Goal: Ask a question

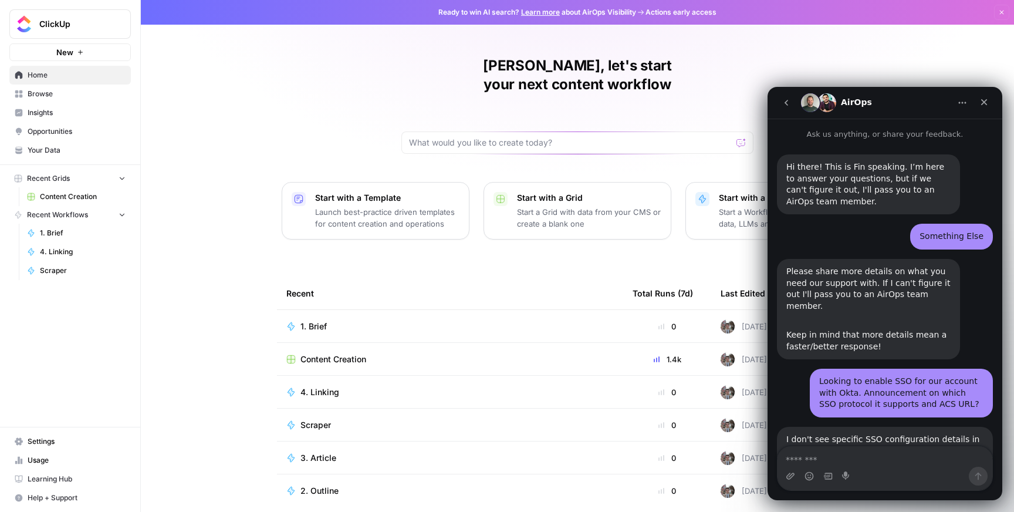
scroll to position [892, 0]
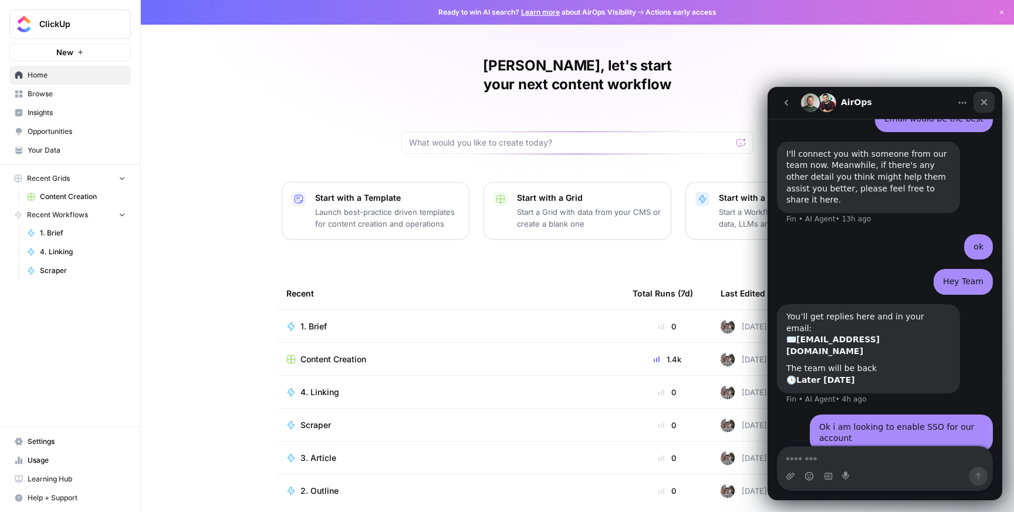
click at [986, 103] on icon "Close" at bounding box center [984, 102] width 6 height 6
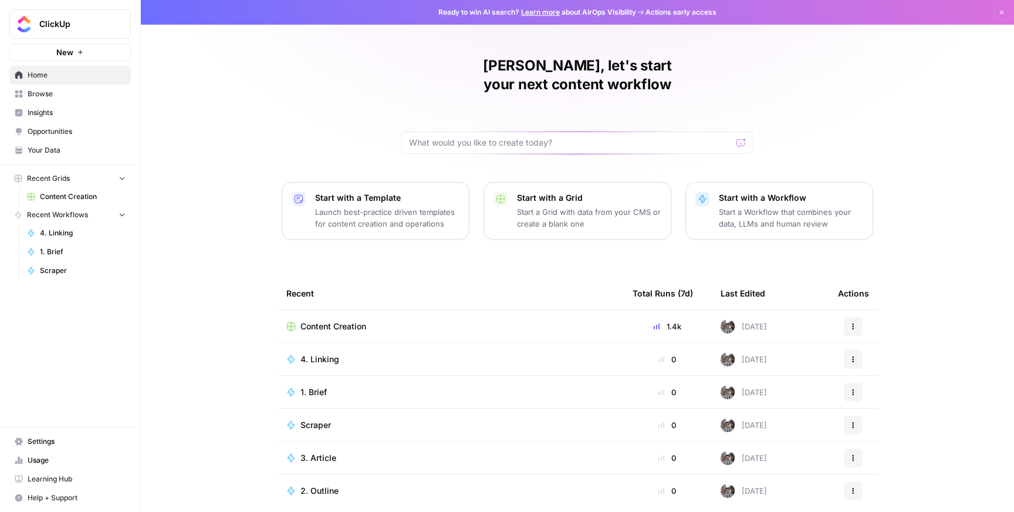
scroll to position [869, 0]
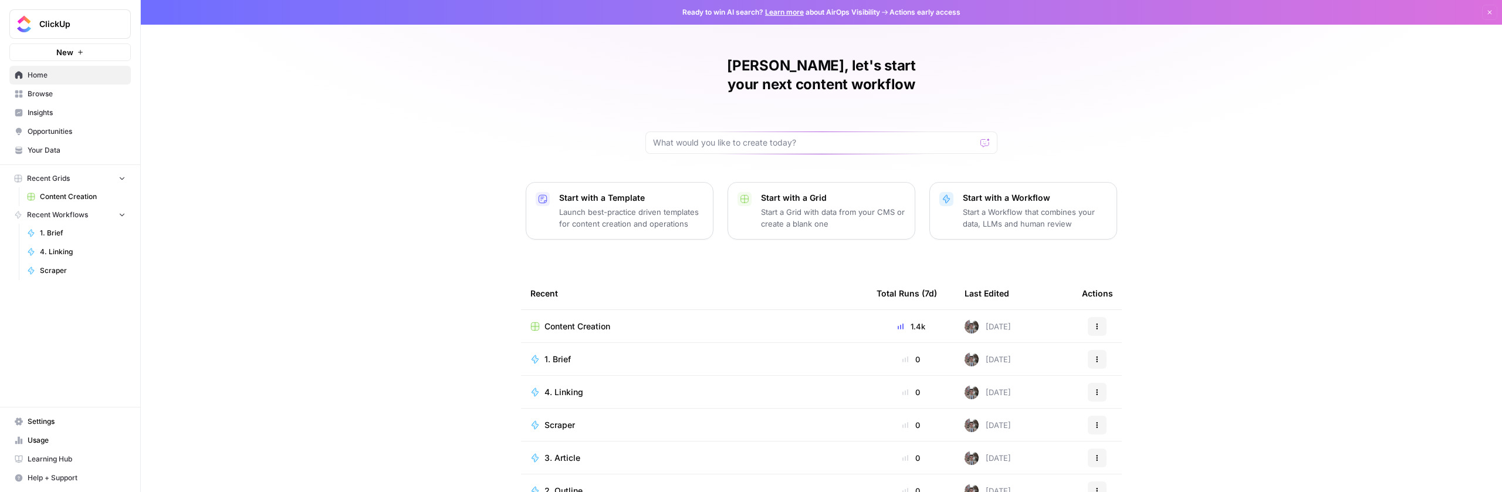
click at [55, 474] on span "Help + Support" at bounding box center [77, 477] width 98 height 11
click at [183, 471] on span "Chat & Support" at bounding box center [196, 472] width 79 height 11
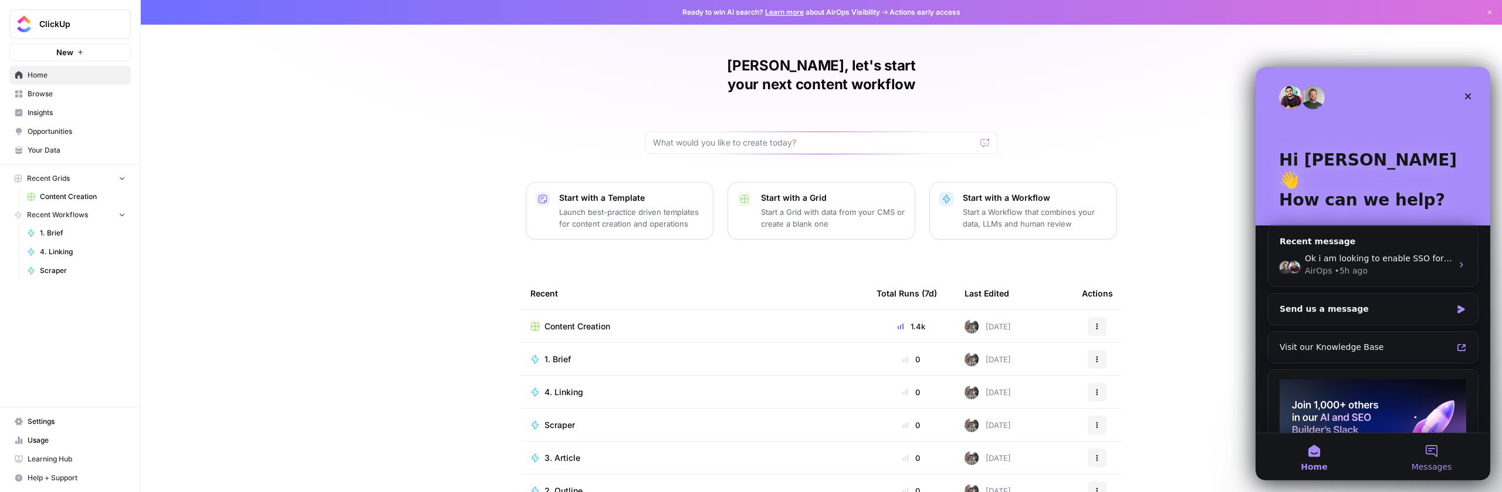
click at [1424, 455] on button "Messages" at bounding box center [1431, 456] width 117 height 47
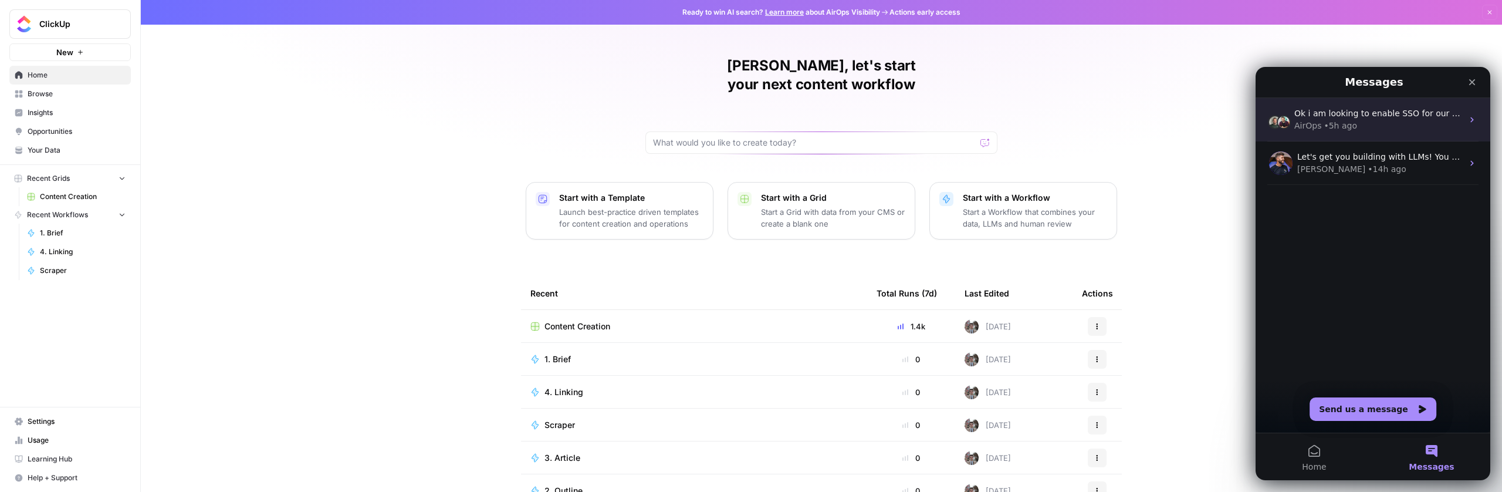
click at [1361, 127] on div "AirOps • 5h ago" at bounding box center [1378, 126] width 168 height 12
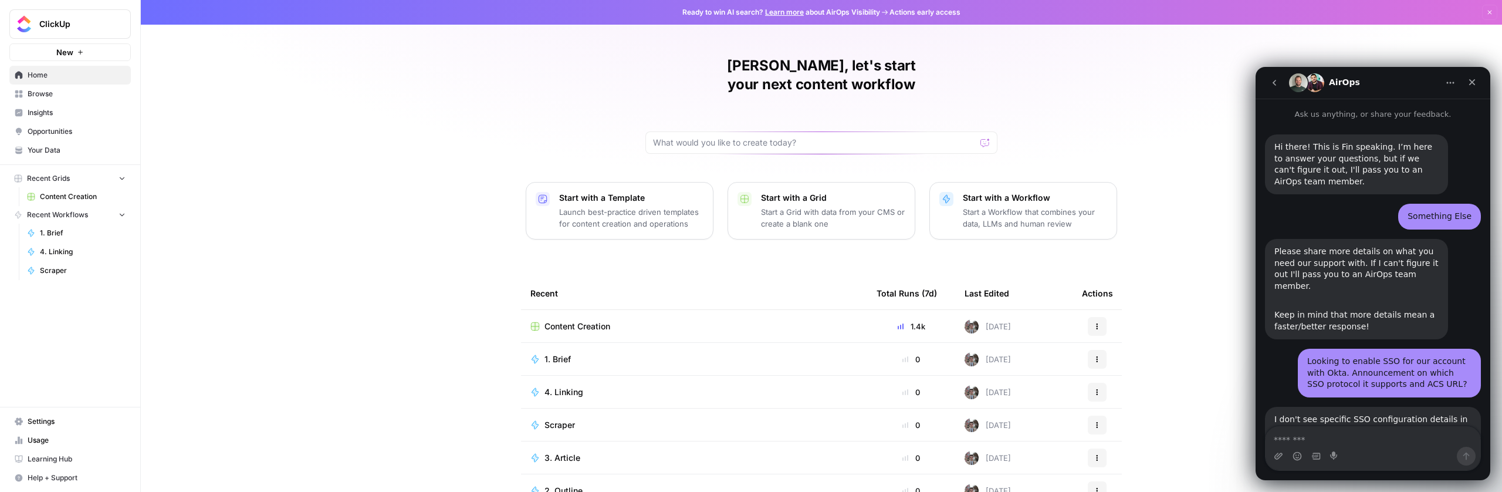
scroll to position [869, 0]
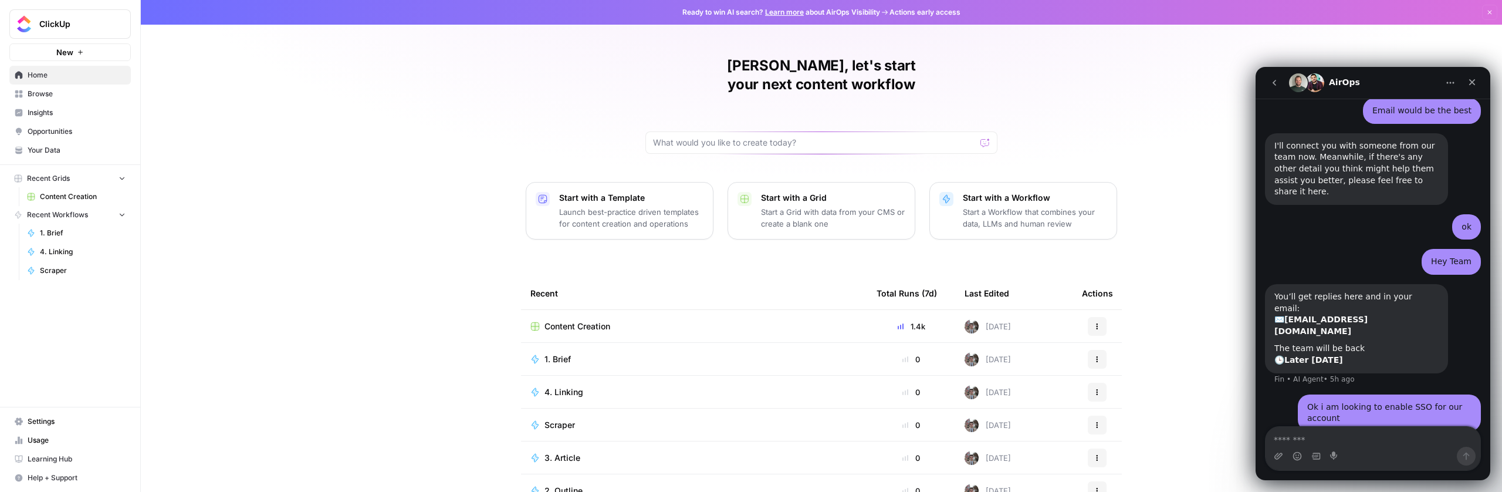
drag, startPoint x: 1346, startPoint y: 409, endPoint x: 1429, endPoint y: 415, distance: 83.0
click at [1429, 444] on div "Waiting for a teammate" at bounding box center [1373, 460] width 235 height 33
click at [1451, 80] on icon "Home" at bounding box center [1450, 82] width 9 height 9
click at [1431, 116] on div "Expand window" at bounding box center [1416, 112] width 83 height 12
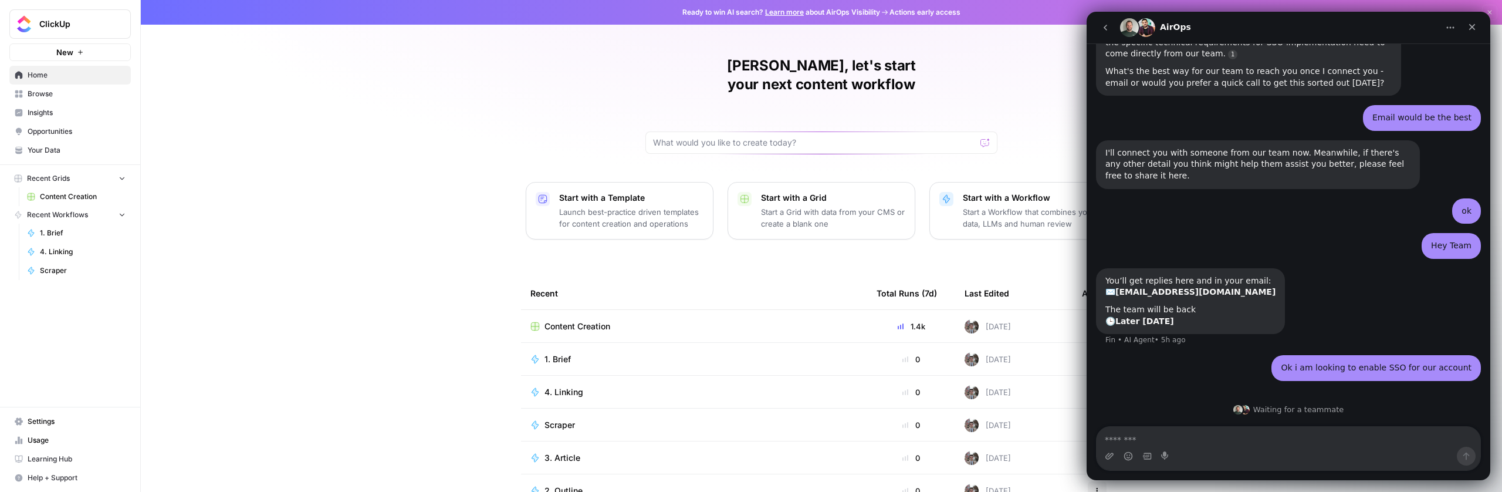
scroll to position [611, 0]
click at [1474, 23] on icon "Close" at bounding box center [1472, 26] width 9 height 9
